Goal: Information Seeking & Learning: Understand process/instructions

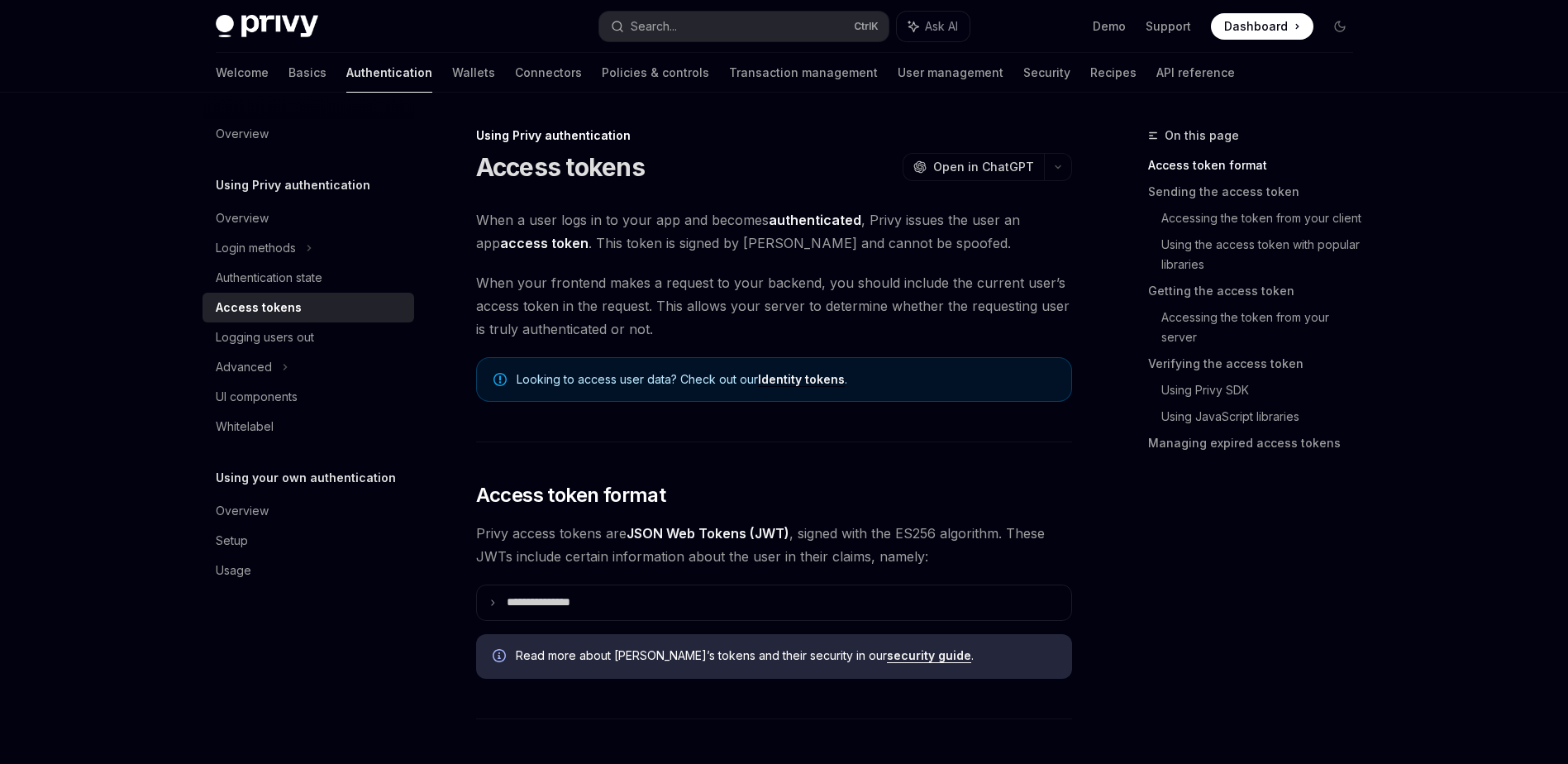
click at [839, 287] on span "When your frontend makes a request to your backend, you should include the curr…" at bounding box center [774, 306] width 596 height 70
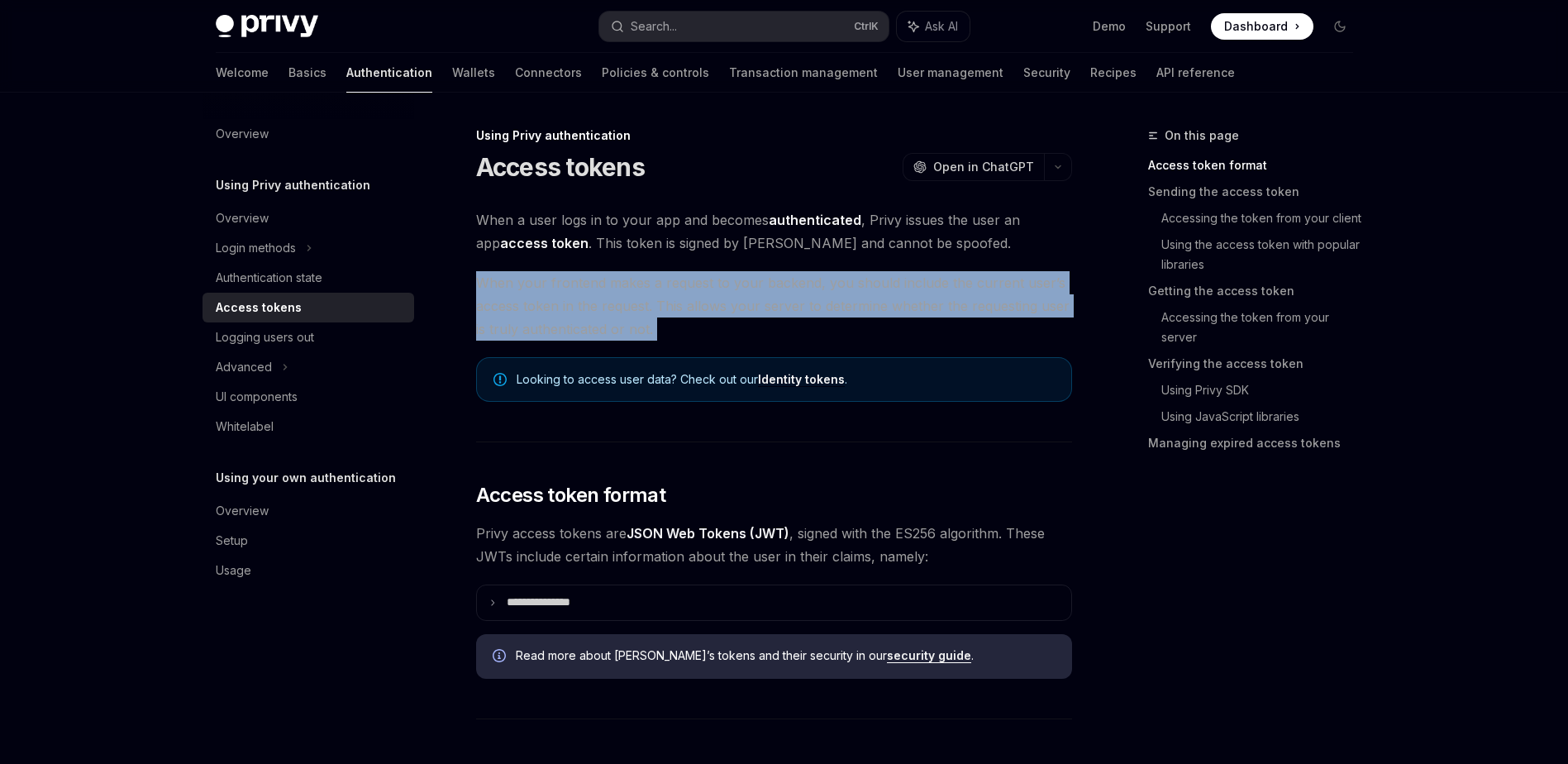
click at [839, 287] on span "When your frontend makes a request to your backend, you should include the curr…" at bounding box center [774, 306] width 596 height 70
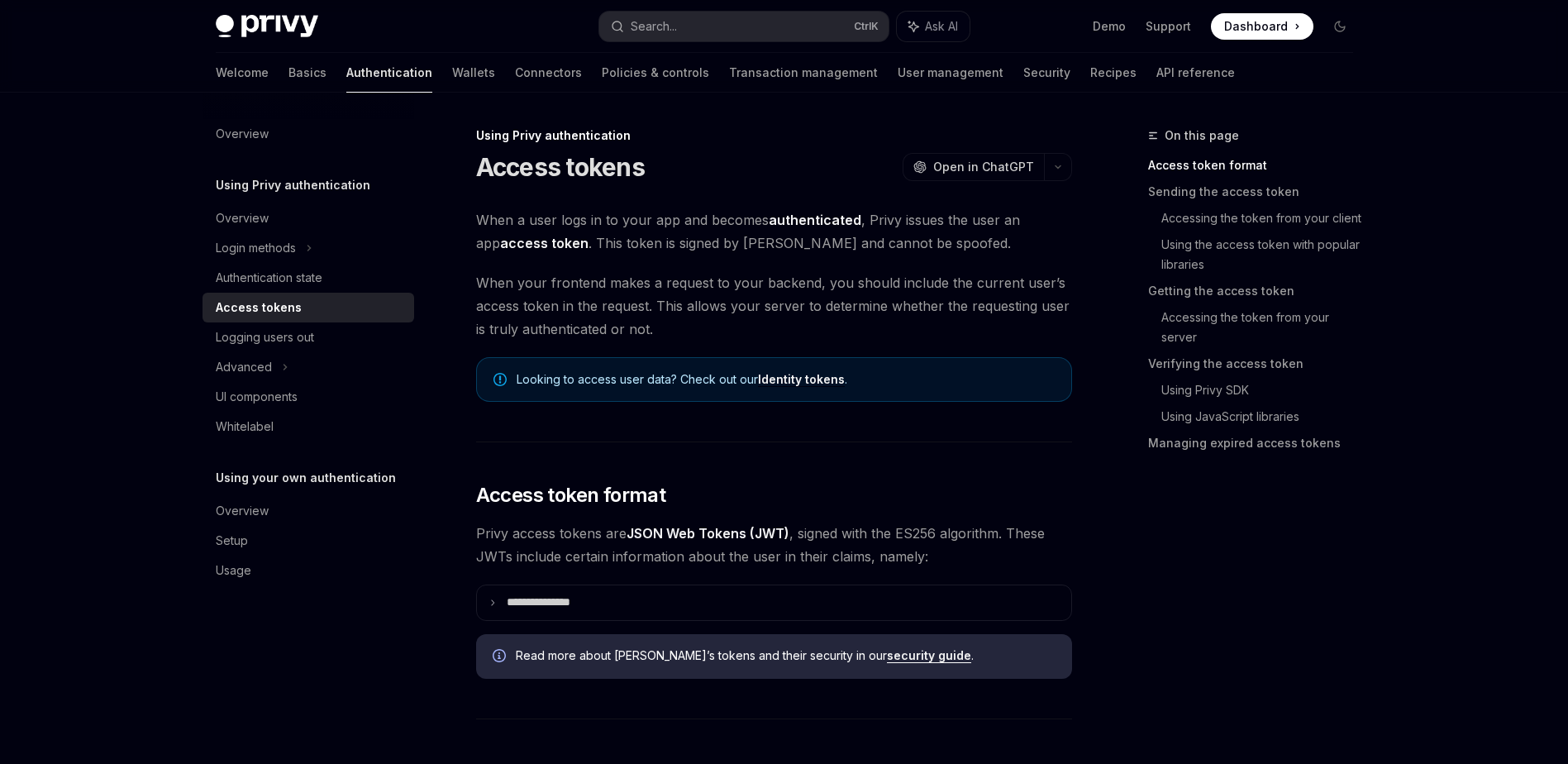
click at [736, 247] on span "When a user logs in to your app and becomes authenticated , Privy issues the us…" at bounding box center [774, 231] width 596 height 46
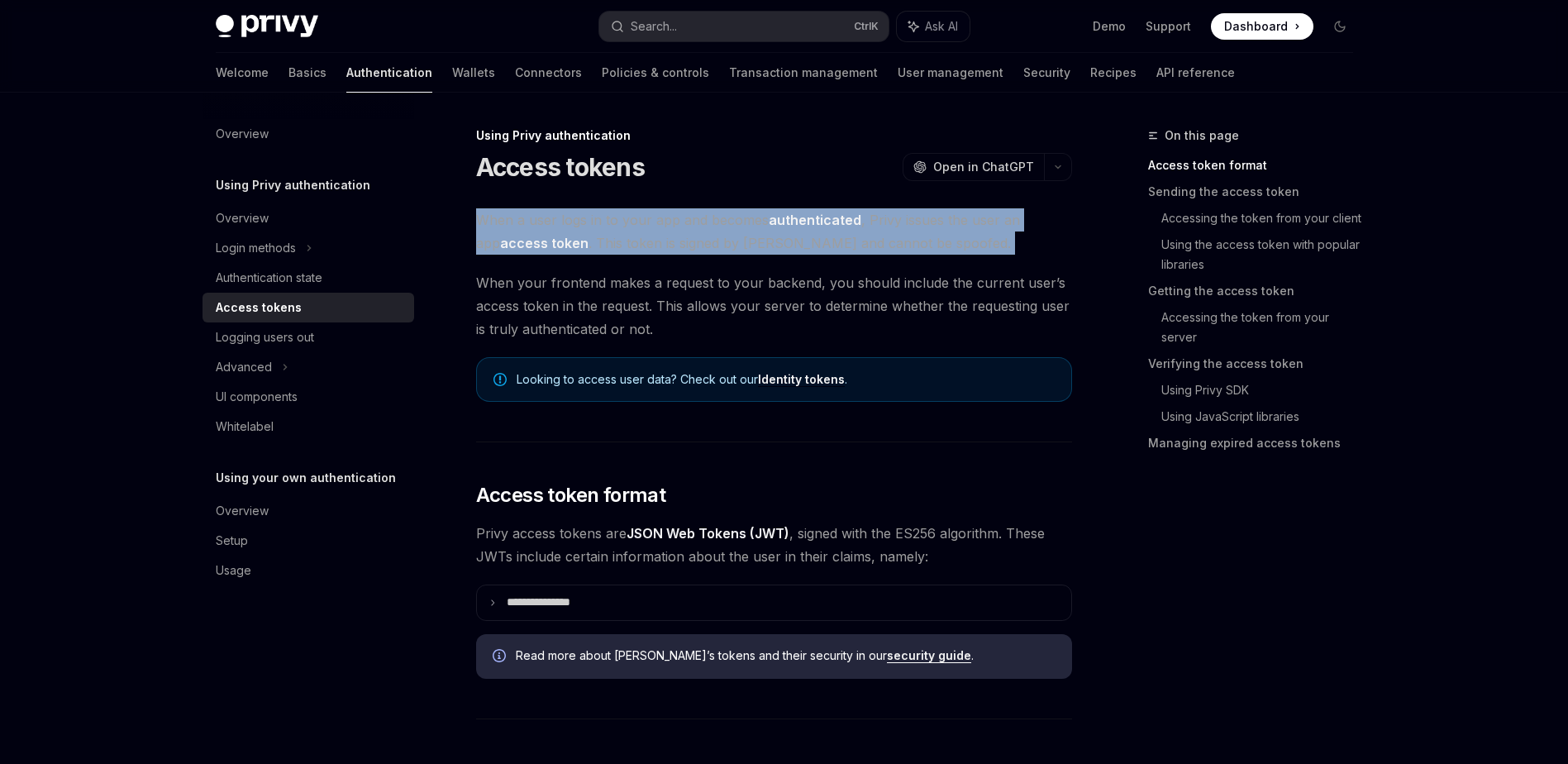
click at [736, 247] on span "When a user logs in to your app and becomes authenticated , Privy issues the us…" at bounding box center [774, 231] width 596 height 46
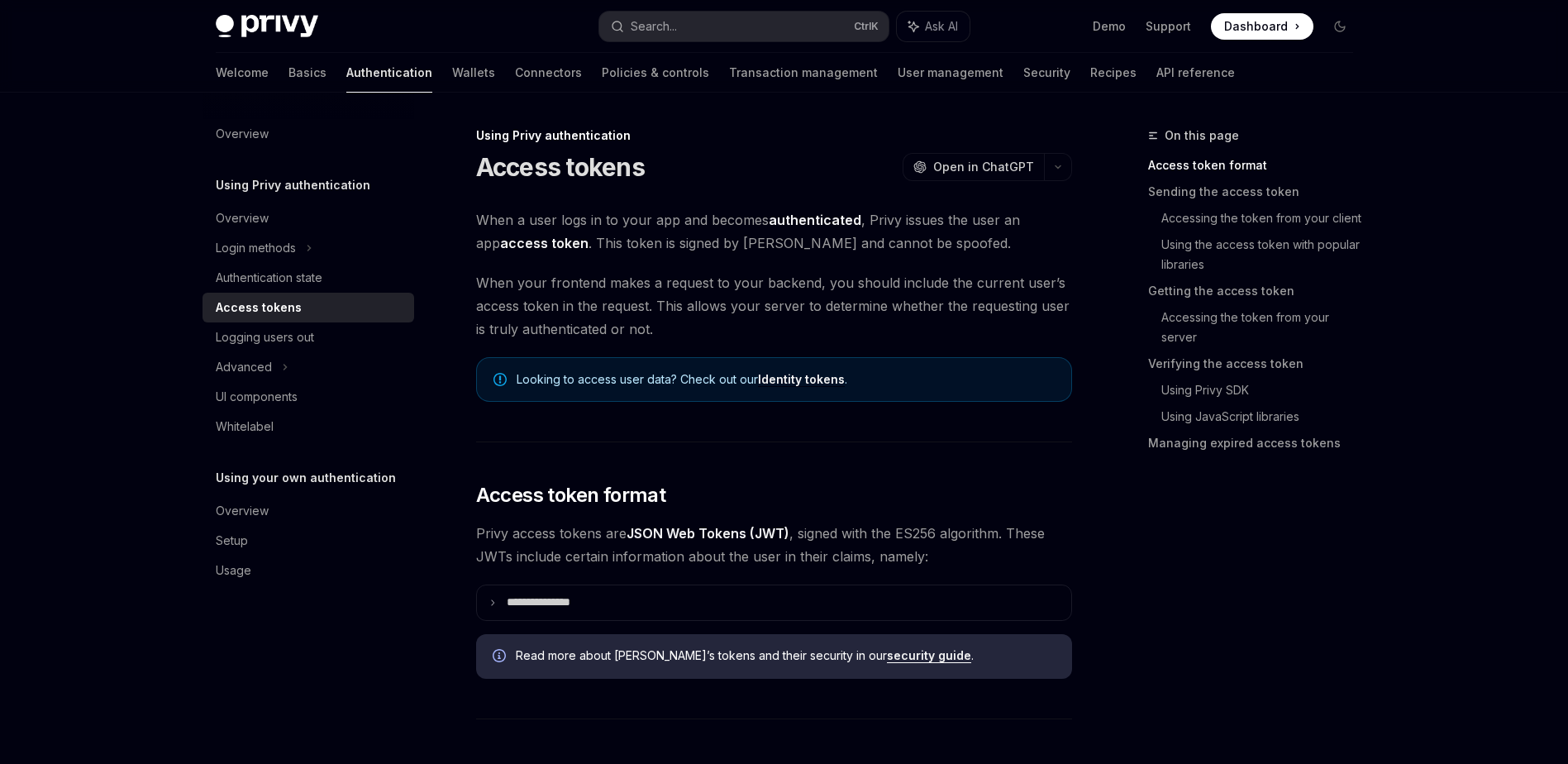
click at [292, 370] on div "Advanced" at bounding box center [308, 367] width 211 height 30
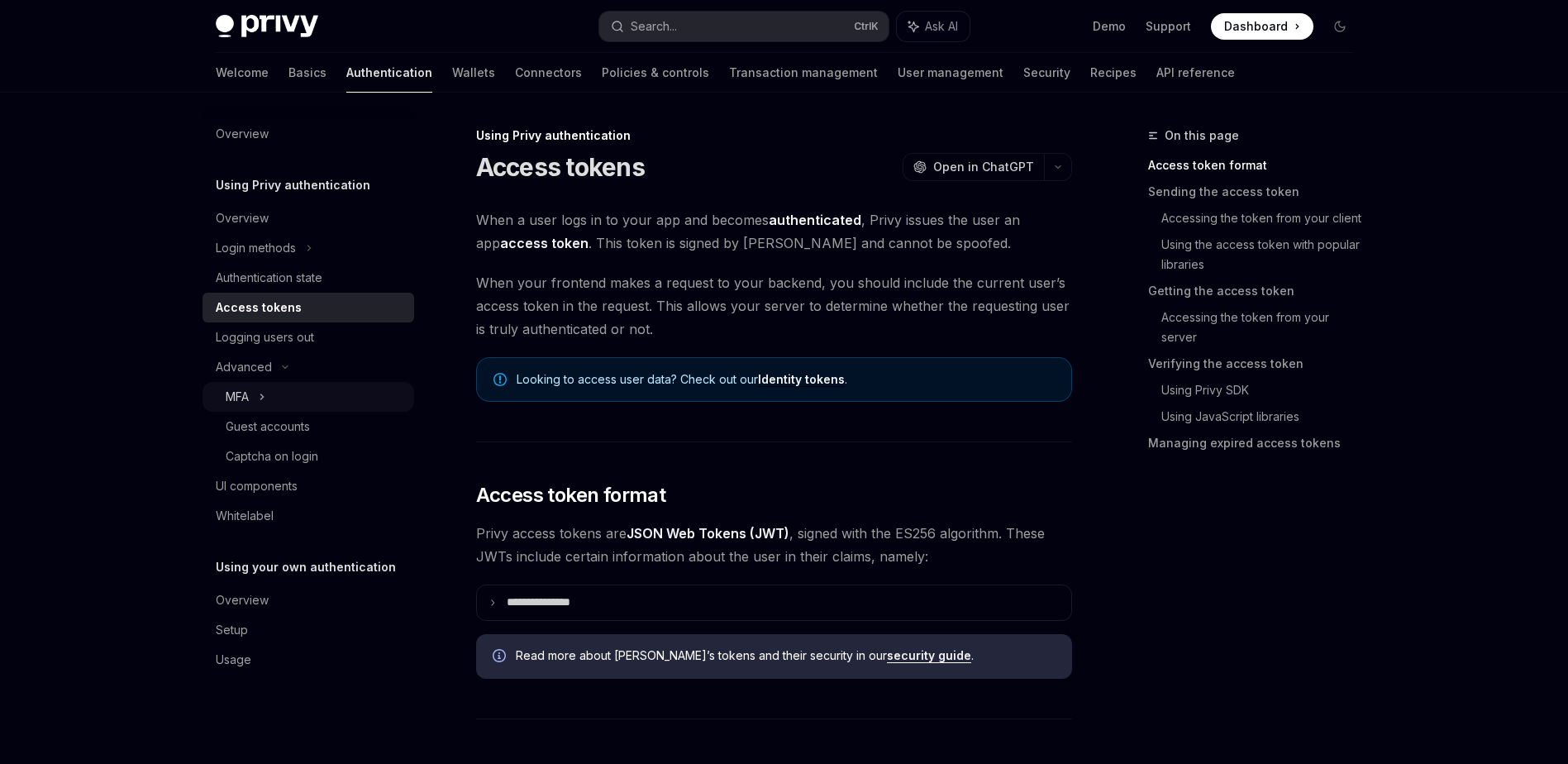
click at [291, 397] on div "MFA" at bounding box center [308, 397] width 211 height 30
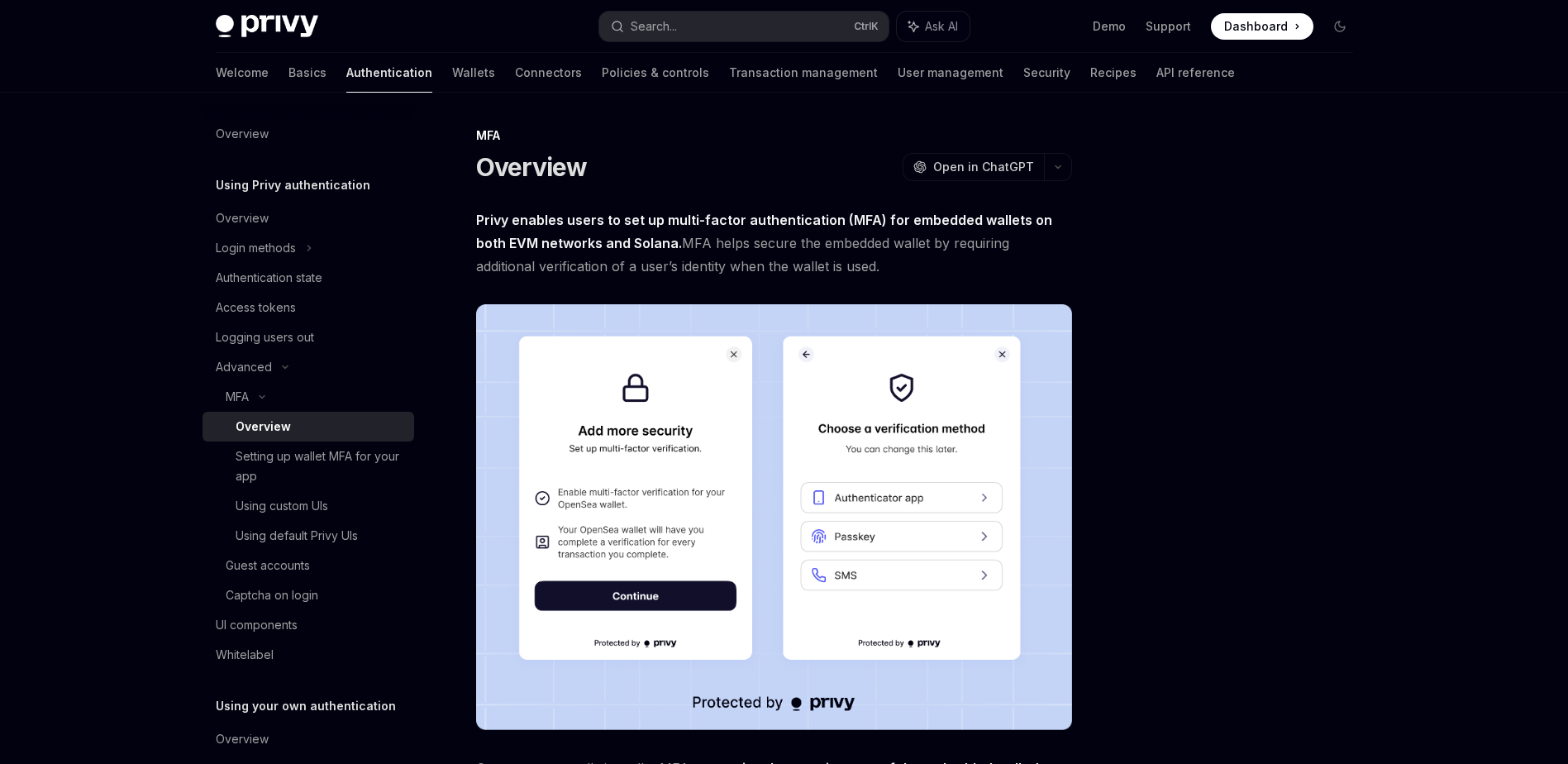
click at [1205, 374] on div at bounding box center [1240, 444] width 251 height 638
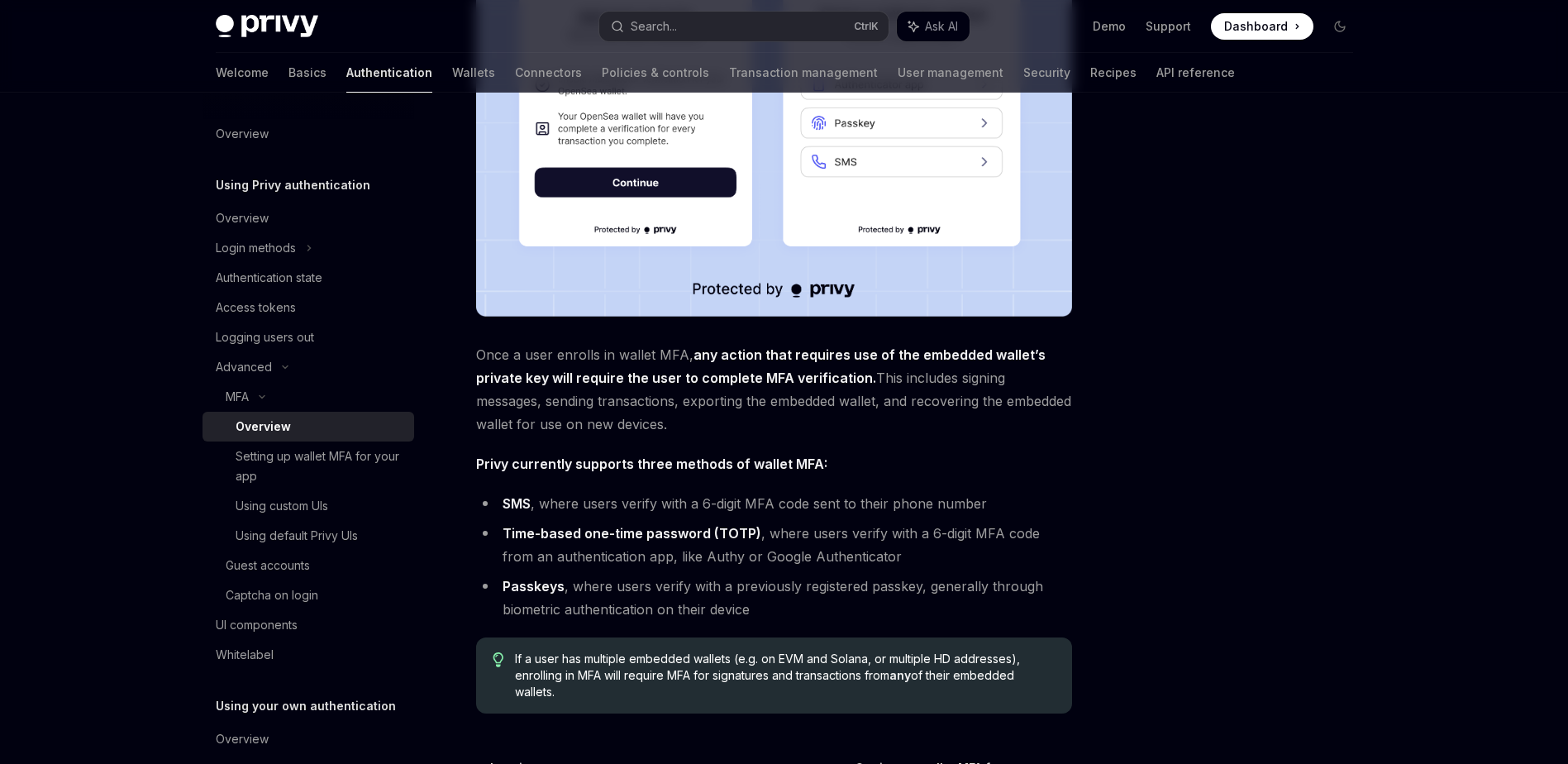
scroll to position [579, 0]
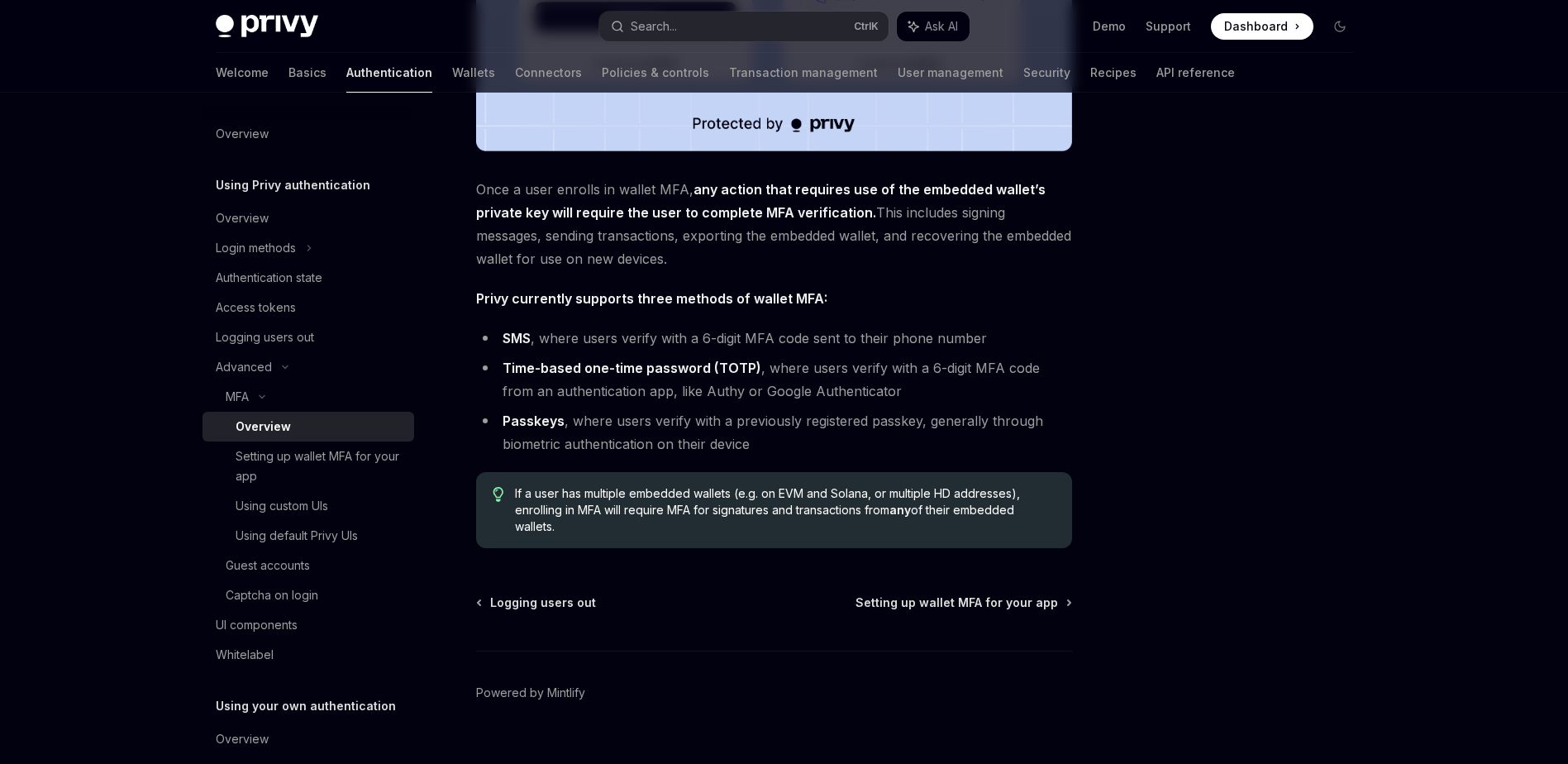
click at [676, 369] on strong "Time-based one-time password (TOTP)" at bounding box center [632, 367] width 259 height 16
click at [676, 368] on strong "Time-based one-time password (TOTP)" at bounding box center [632, 367] width 259 height 16
click at [675, 367] on strong "Time-based one-time password (TOTP)" at bounding box center [632, 367] width 259 height 16
click at [691, 420] on li "Passkeys , where users verify with a previously registered passkey, generally t…" at bounding box center [774, 432] width 596 height 46
click at [343, 528] on div "Using default Privy UIs" at bounding box center [297, 535] width 122 height 20
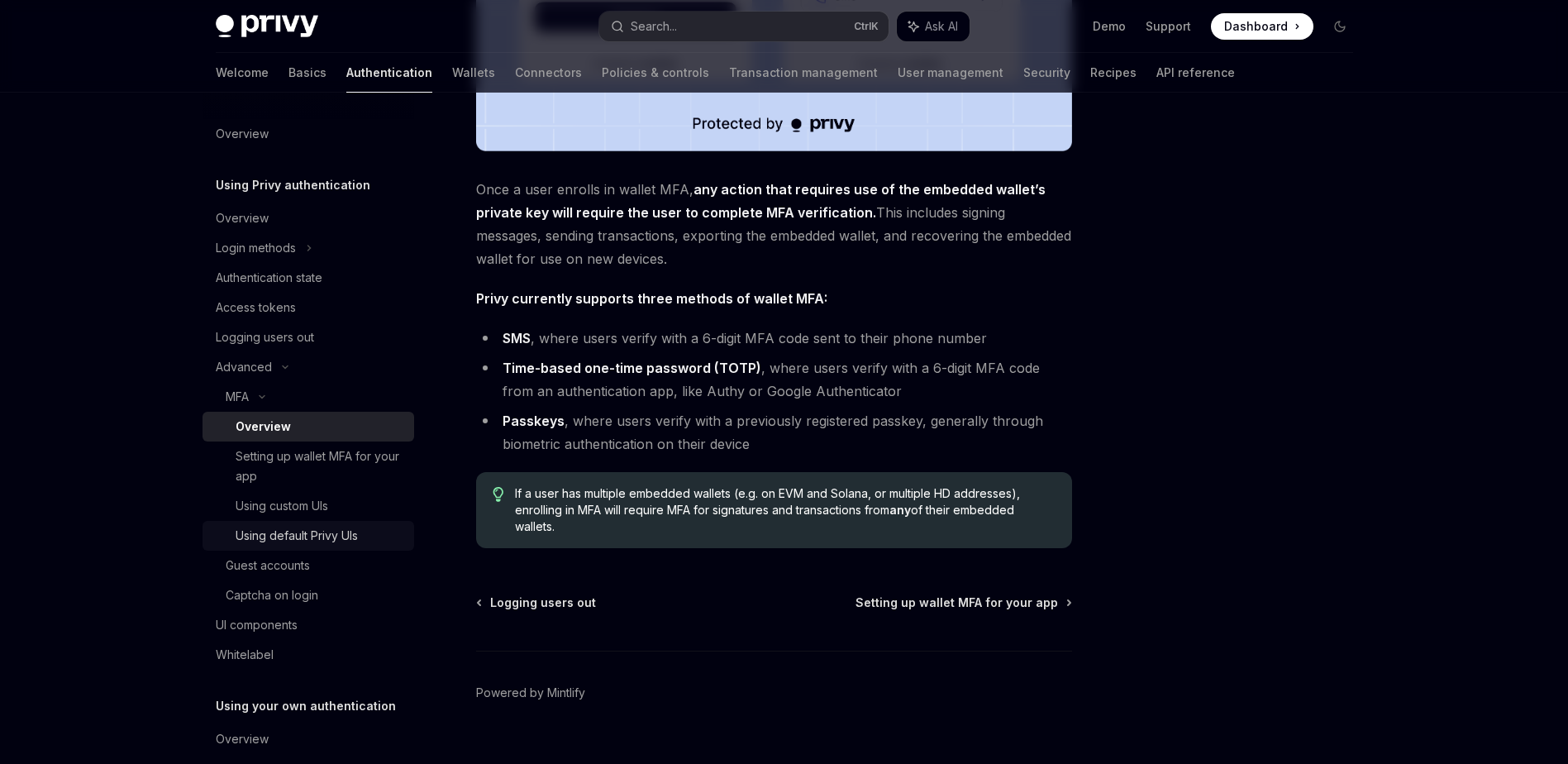
type textarea "*"
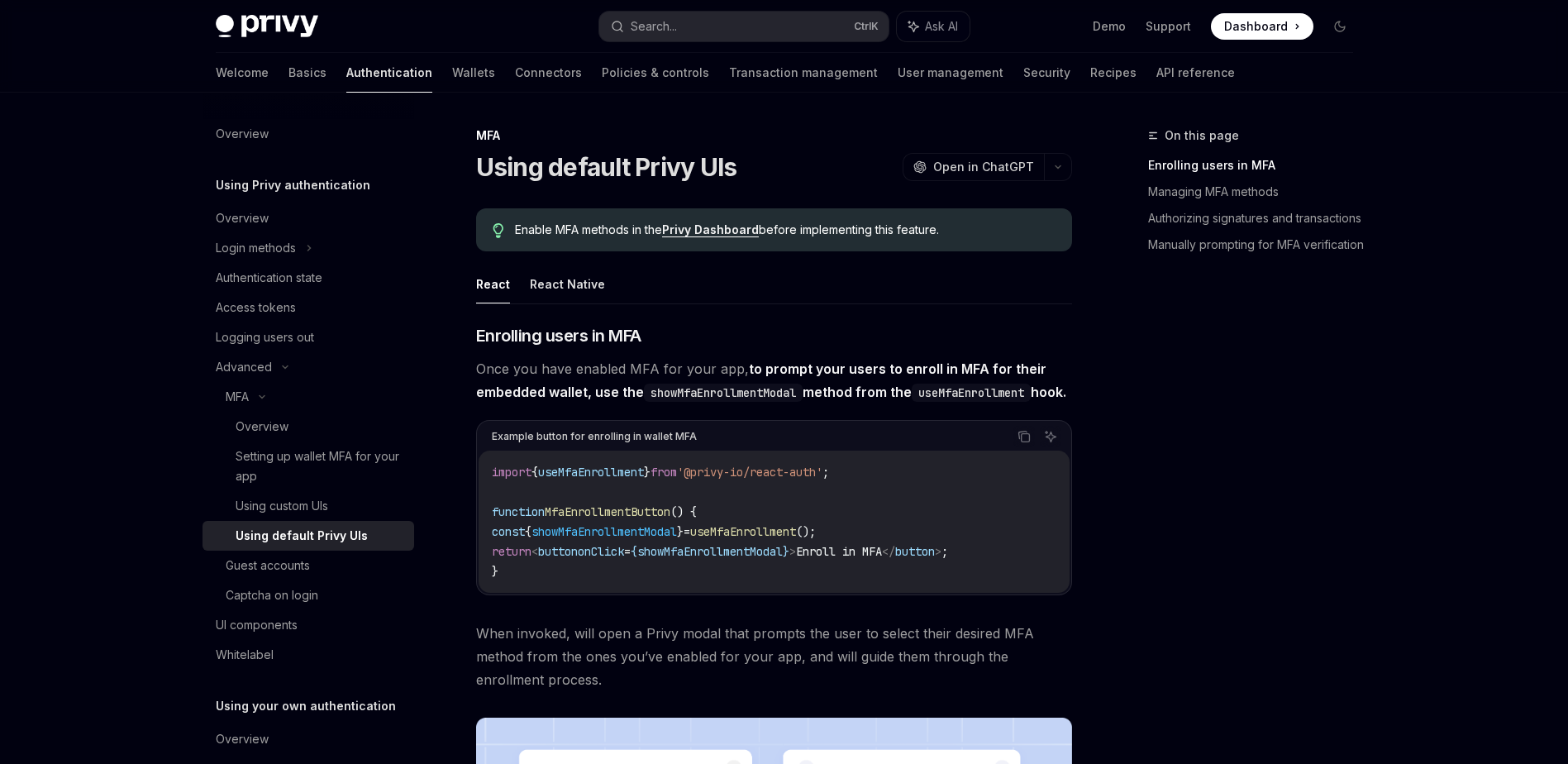
click at [825, 526] on code "import { useMfaEnrollment } from '@privy-io/react-auth' ; function MfaEnrollmen…" at bounding box center [774, 521] width 564 height 119
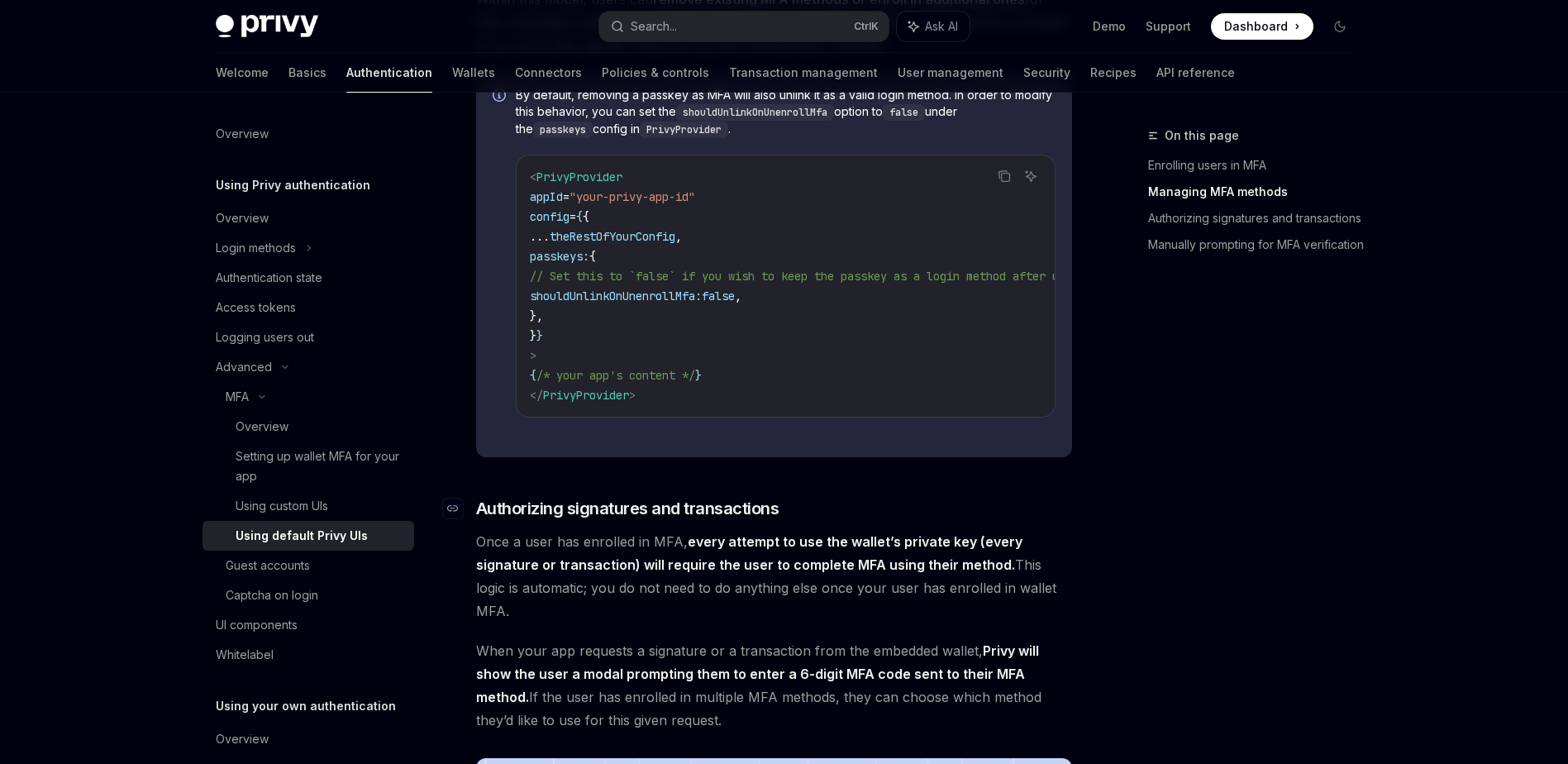
click at [1058, 520] on h3 "​ Authorizing signatures and transactions" at bounding box center [774, 509] width 596 height 24
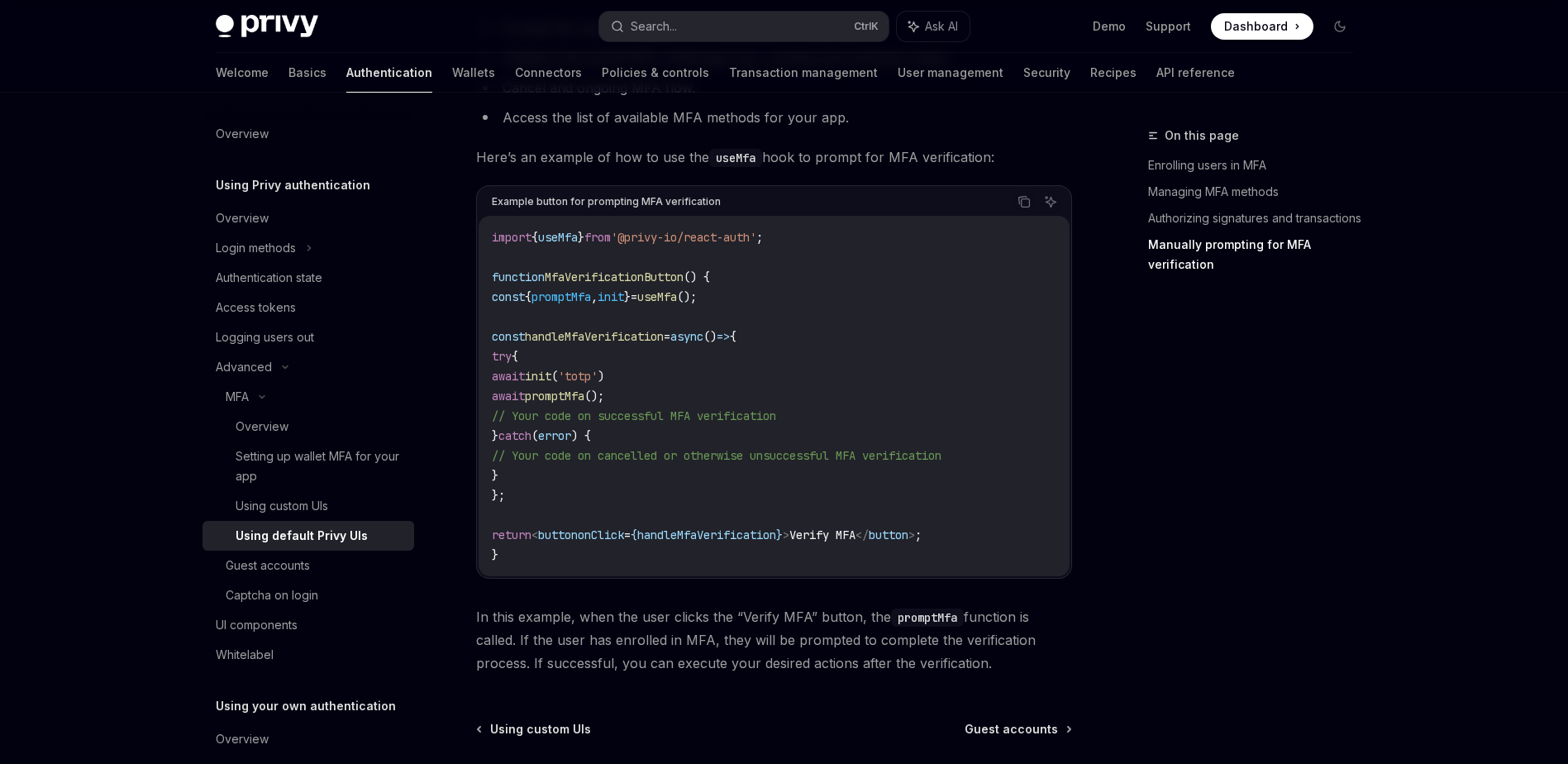
scroll to position [3141, 0]
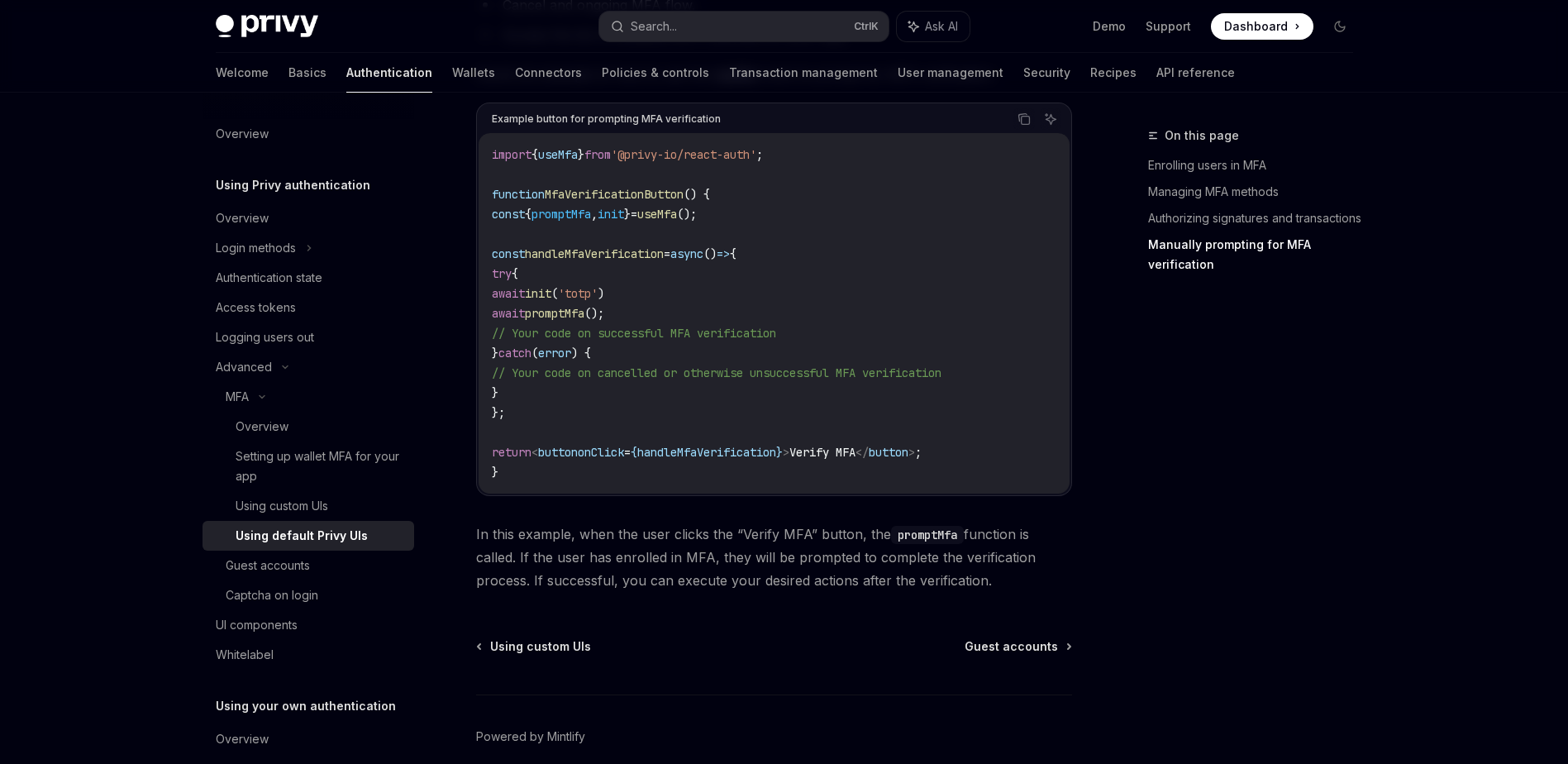
click at [1130, 422] on div "On this page Enrolling users in MFA Managing MFA methods Authorizing signatures…" at bounding box center [1240, 444] width 251 height 638
